Goal: Navigation & Orientation: Find specific page/section

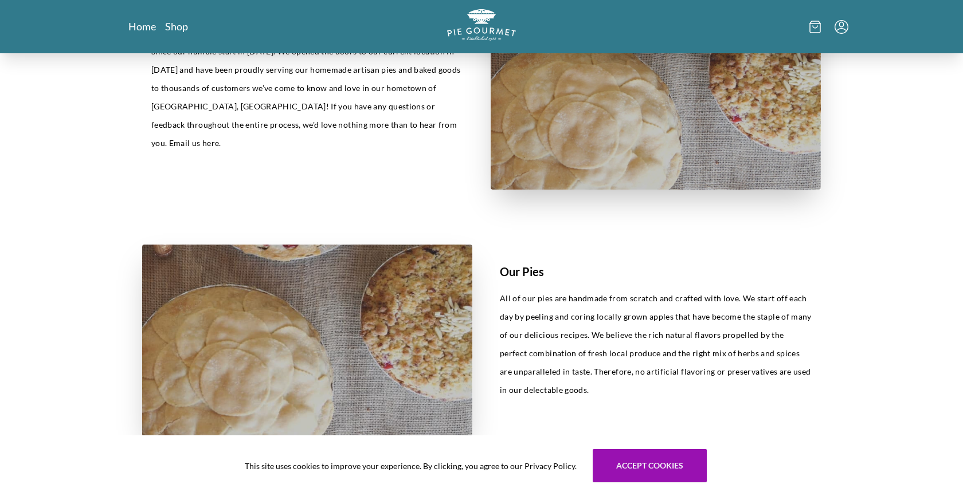
scroll to position [432, 0]
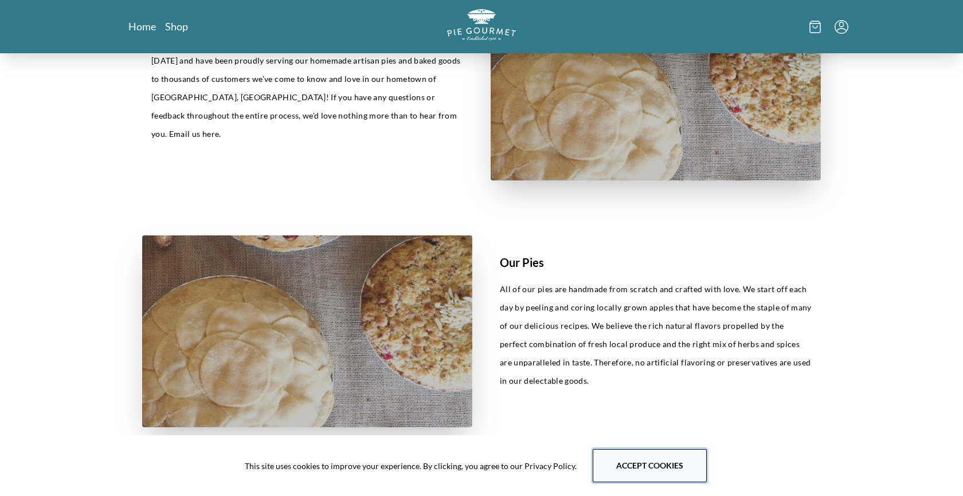
click at [614, 475] on button "Accept cookies" at bounding box center [650, 465] width 114 height 33
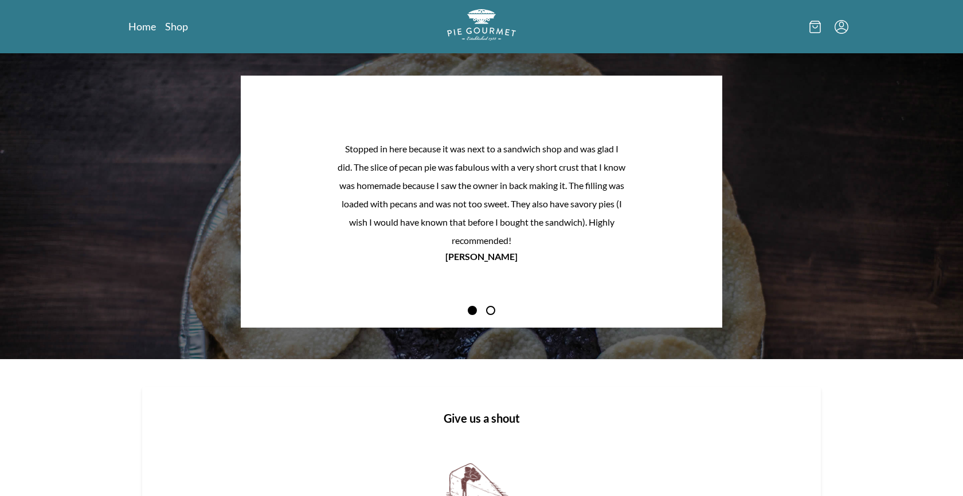
scroll to position [1042, 0]
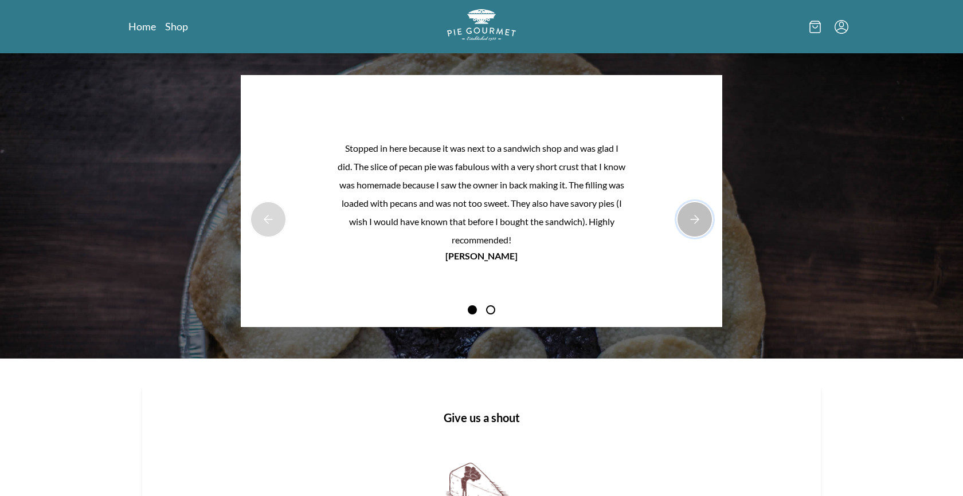
click at [697, 222] on button "Next Product Image" at bounding box center [694, 219] width 37 height 37
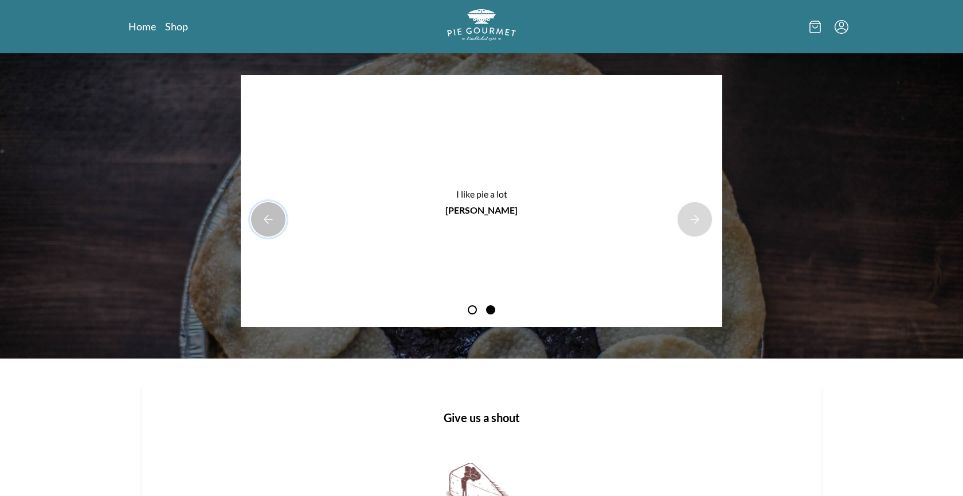
click at [271, 222] on button "Previous Product Image" at bounding box center [268, 219] width 37 height 37
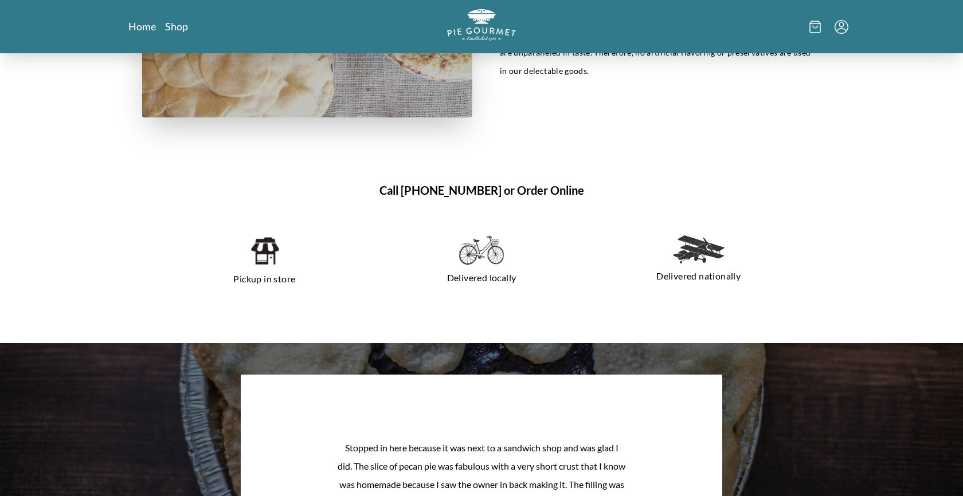
scroll to position [571, 0]
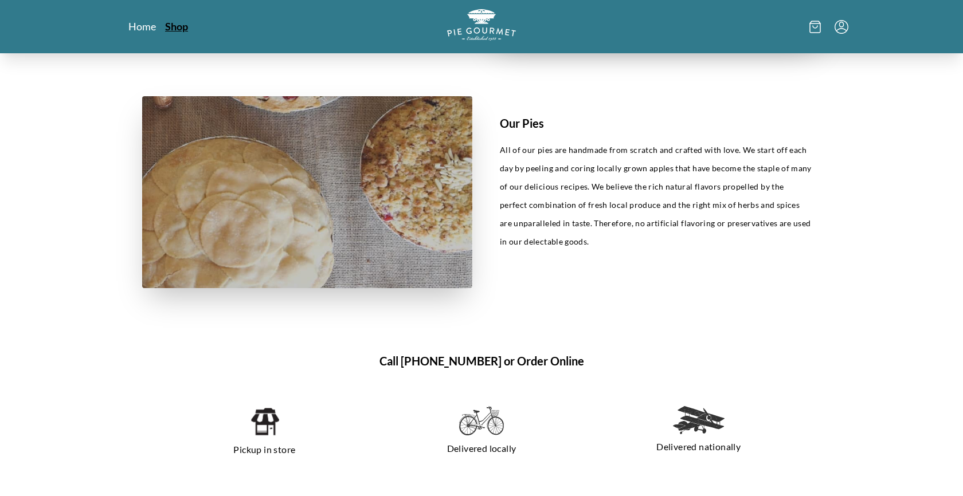
click at [170, 28] on link "Shop" at bounding box center [176, 26] width 23 height 14
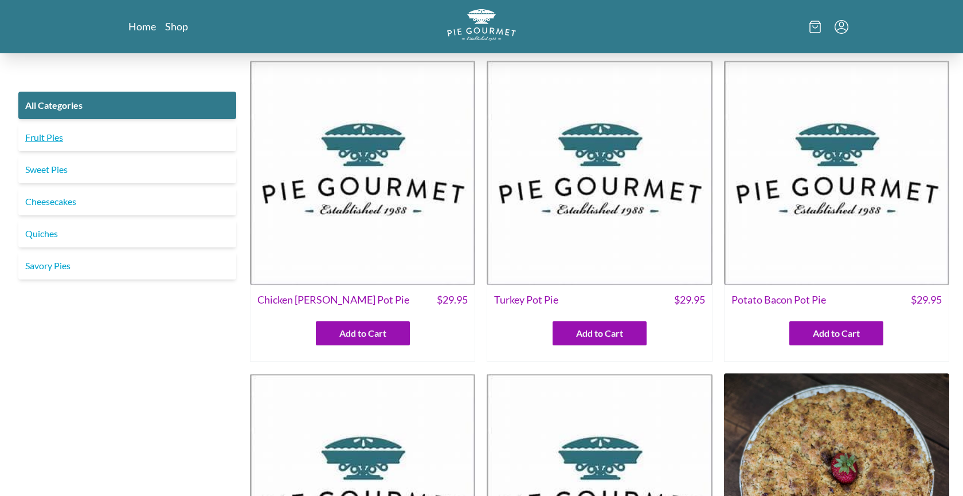
click at [158, 141] on link "Fruit Pies" at bounding box center [127, 138] width 218 height 28
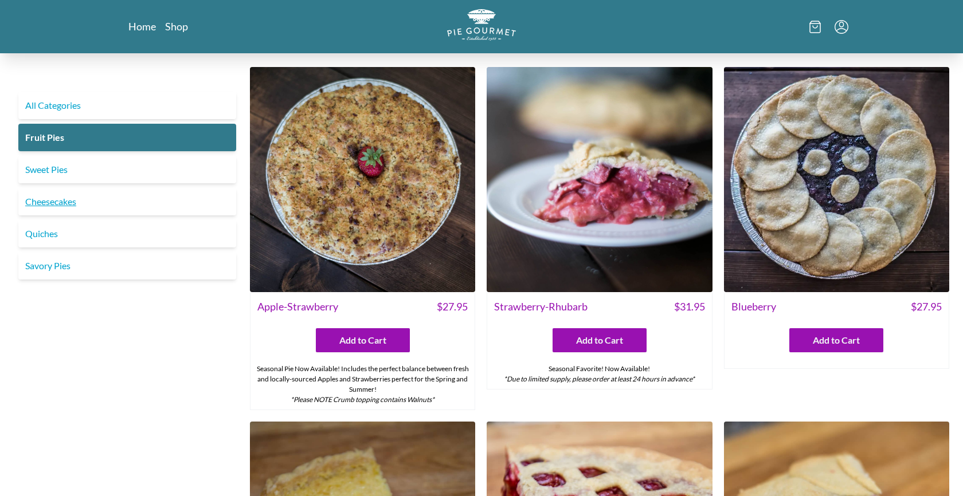
click at [144, 197] on link "Cheesecakes" at bounding box center [127, 202] width 218 height 28
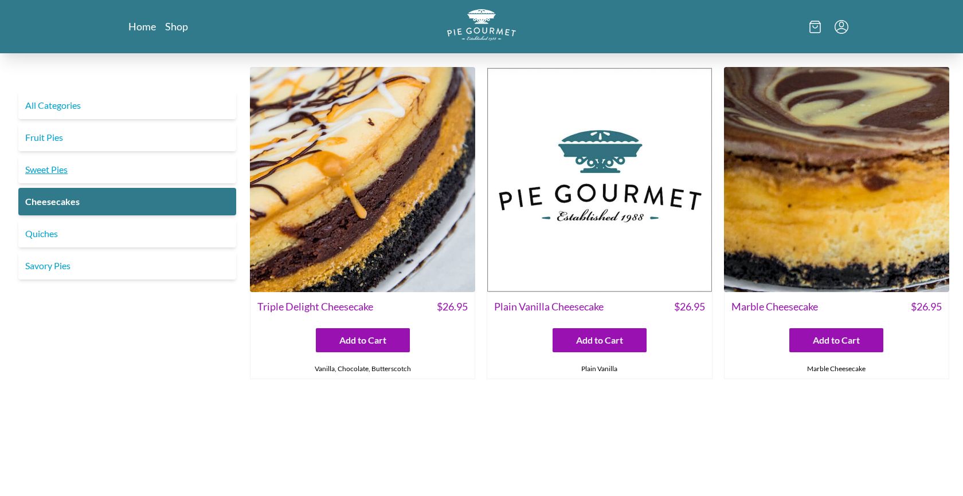
click at [151, 173] on link "Sweet Pies" at bounding box center [127, 170] width 218 height 28
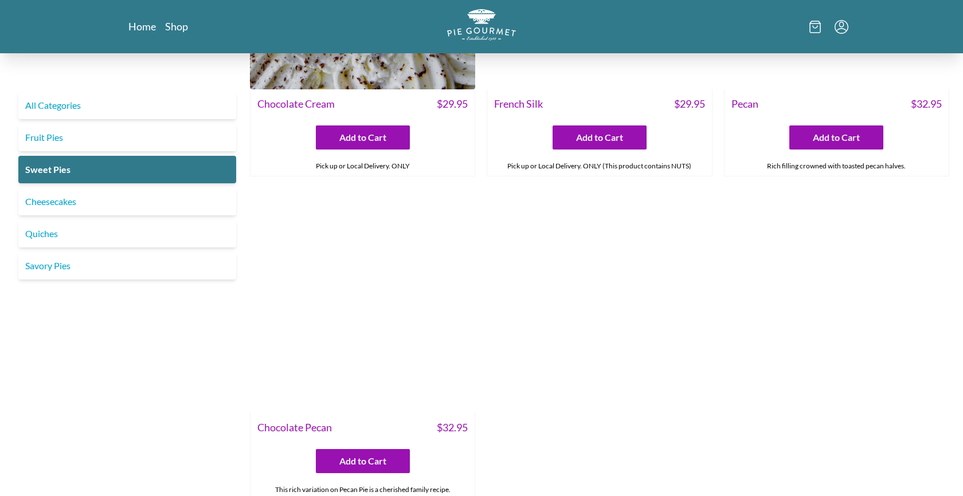
scroll to position [524, 0]
